Goal: Task Accomplishment & Management: Use online tool/utility

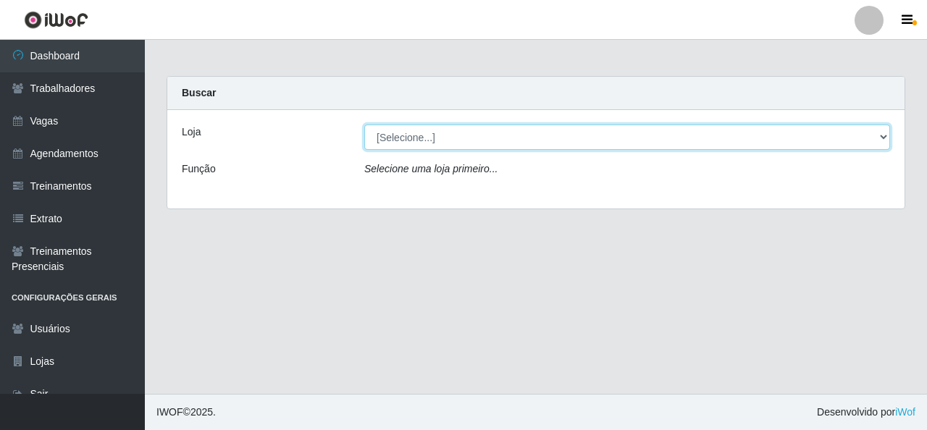
click at [403, 140] on select "[Selecione...] Rede Econômico - Malvinas Rede Econômico - Prata" at bounding box center [627, 137] width 526 height 25
select select "194"
click at [364, 125] on select "[Selecione...] Rede Econômico - Malvinas Rede Econômico - Prata" at bounding box center [627, 137] width 526 height 25
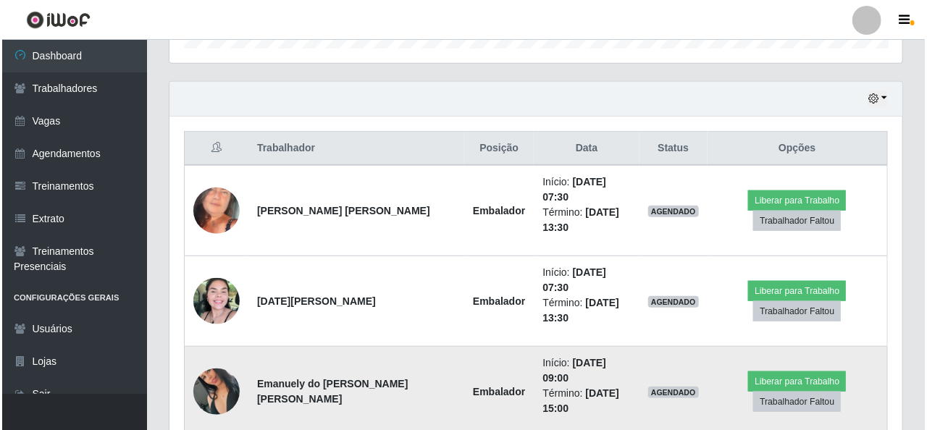
scroll to position [507, 0]
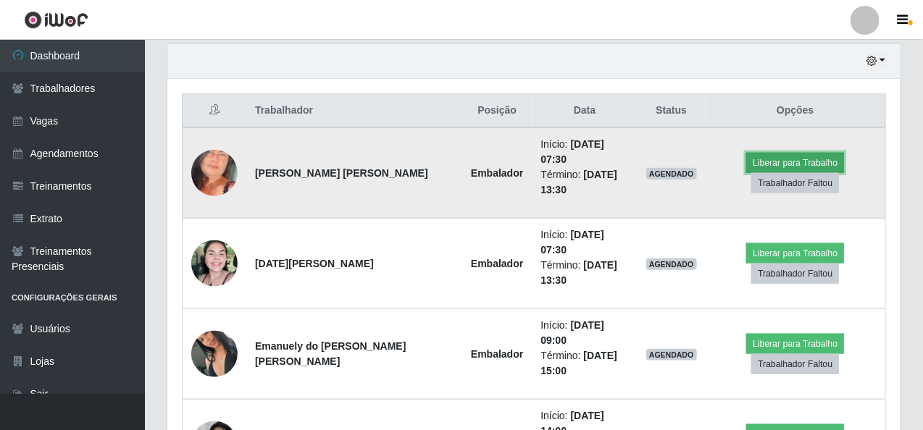
click at [771, 153] on button "Liberar para Trabalho" at bounding box center [795, 163] width 98 height 20
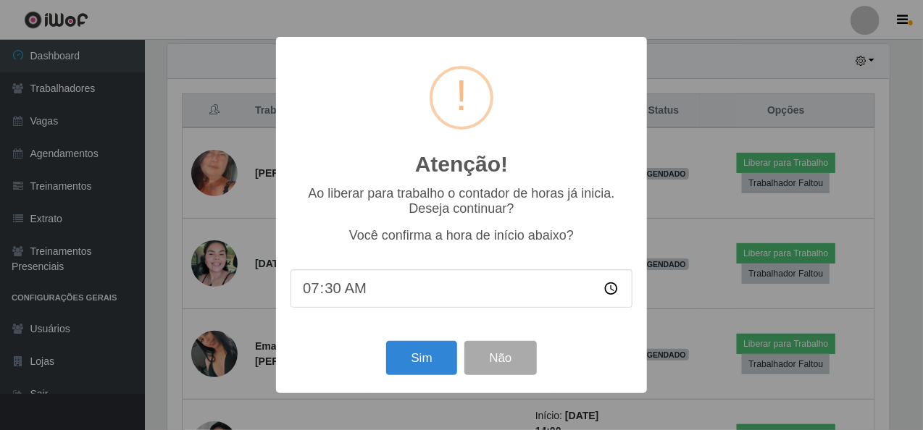
scroll to position [301, 727]
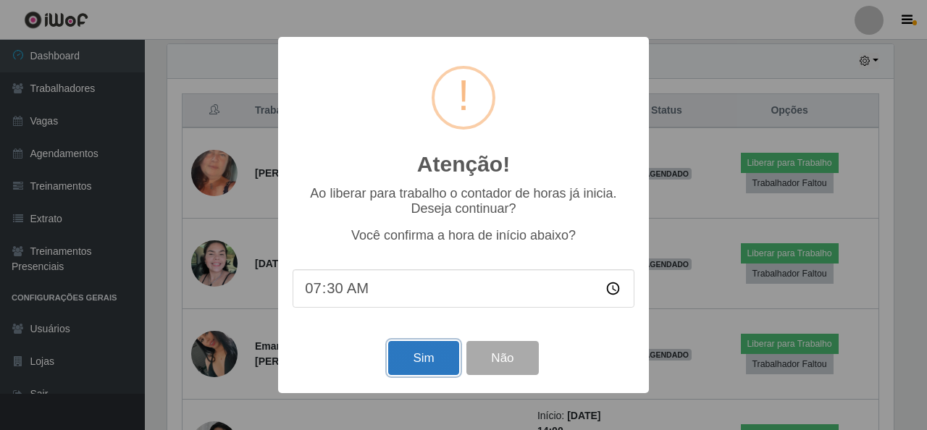
click at [431, 351] on button "Sim" at bounding box center [423, 358] width 70 height 34
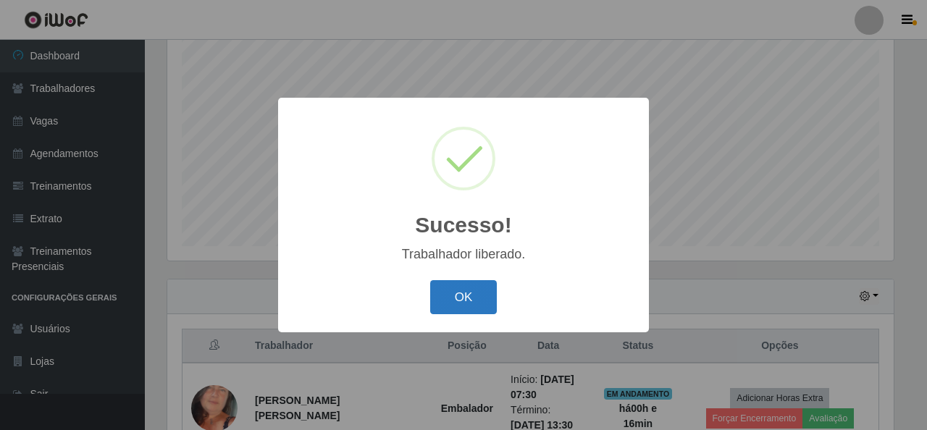
click at [489, 297] on button "OK" at bounding box center [463, 297] width 67 height 34
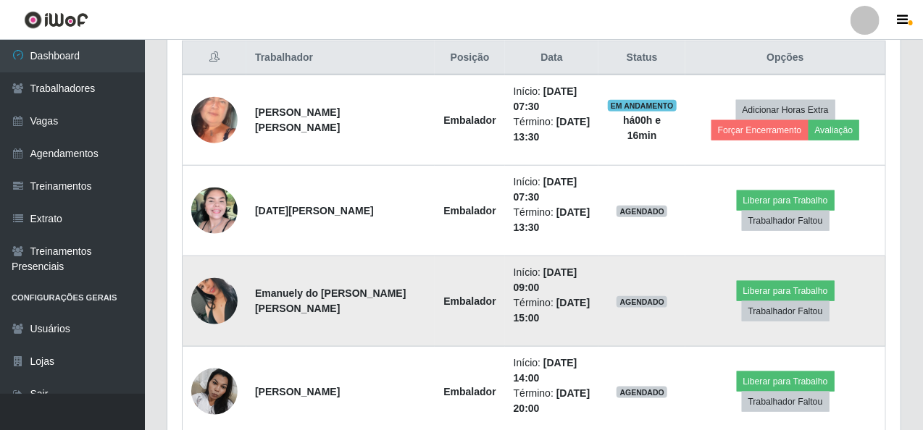
scroll to position [561, 0]
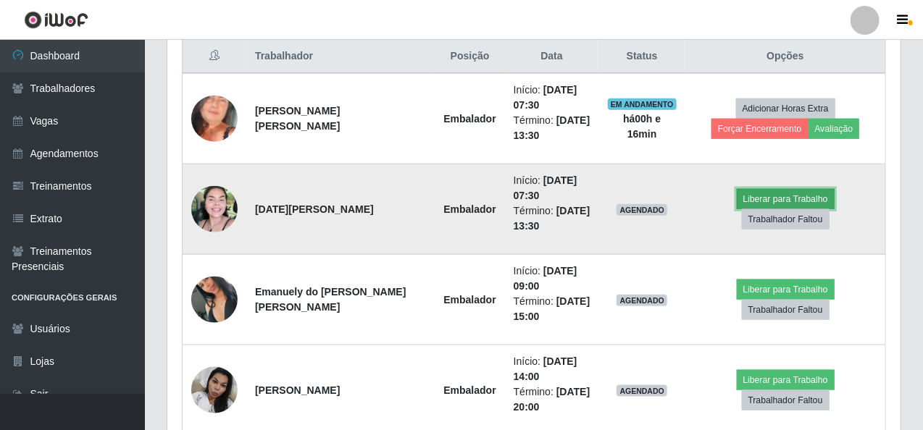
click at [742, 204] on button "Liberar para Trabalho" at bounding box center [786, 199] width 98 height 20
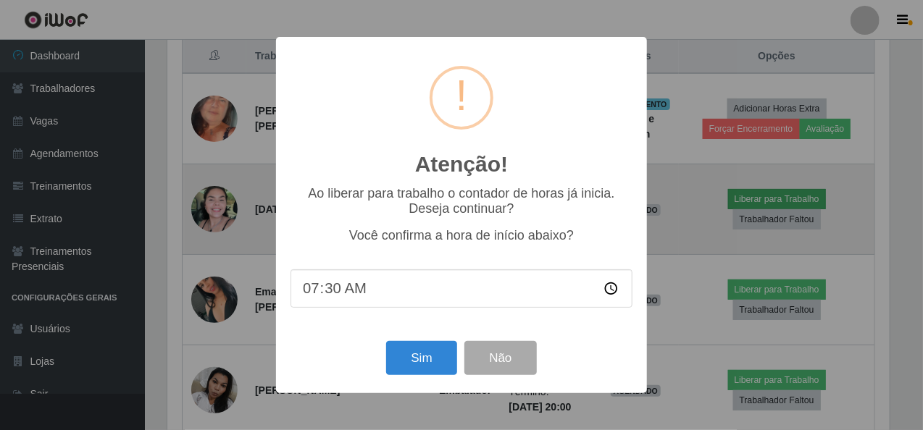
scroll to position [301, 727]
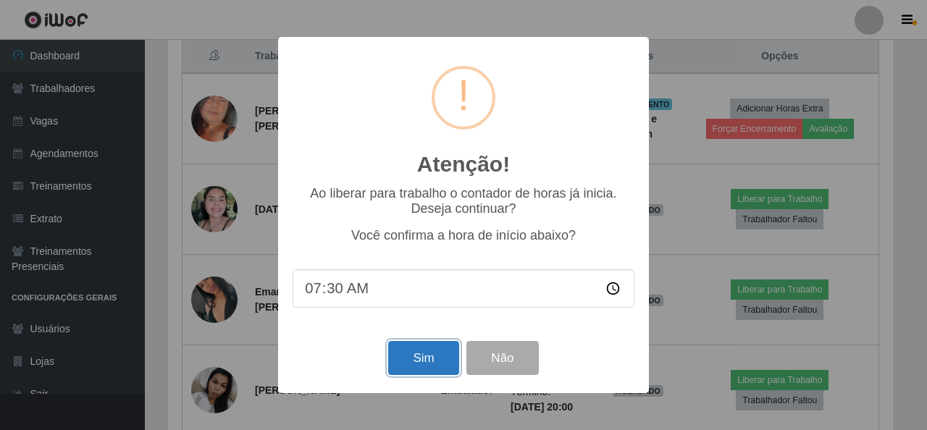
click at [417, 360] on button "Sim" at bounding box center [423, 358] width 70 height 34
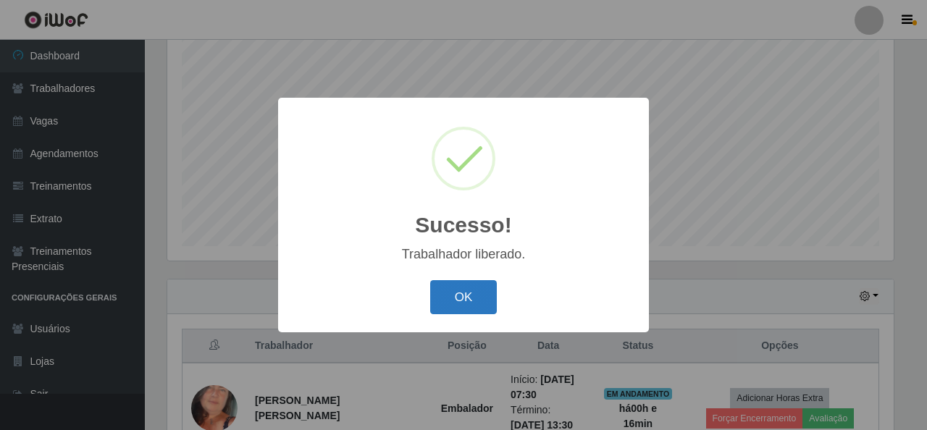
click at [455, 285] on button "OK" at bounding box center [463, 297] width 67 height 34
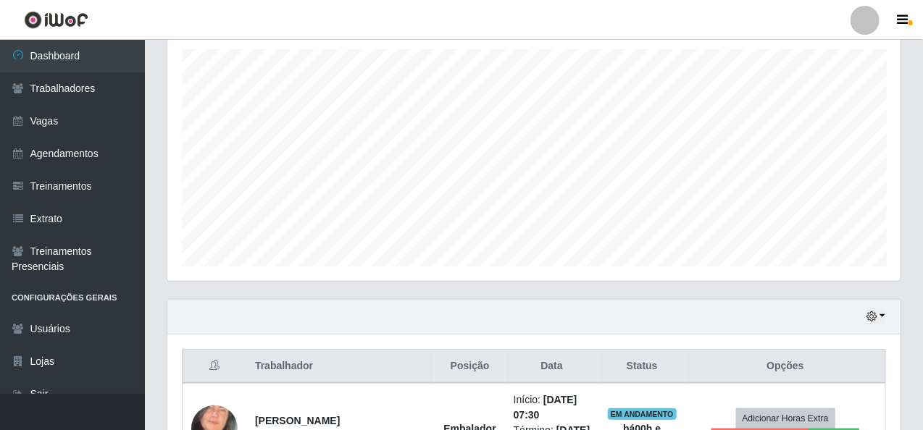
scroll to position [0, 0]
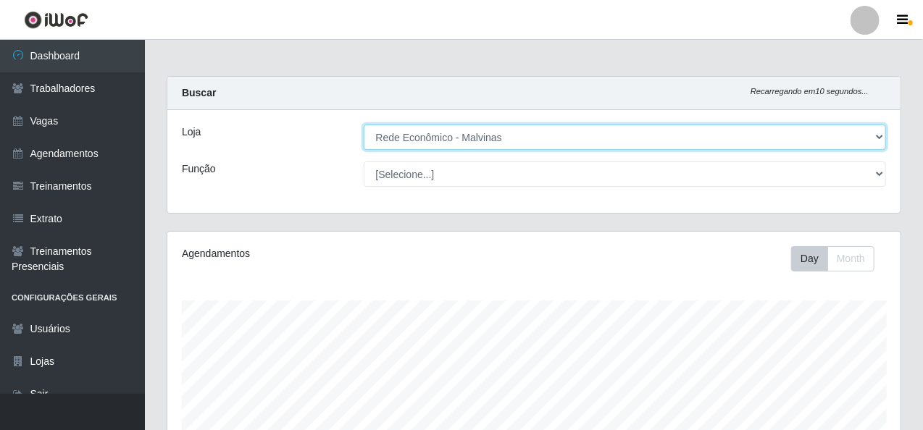
click at [443, 138] on select "[Selecione...] Rede Econômico - Malvinas Rede Econômico - Prata" at bounding box center [625, 137] width 523 height 25
click at [364, 125] on select "[Selecione...] Rede Econômico - Malvinas Rede Econômico - Prata" at bounding box center [625, 137] width 523 height 25
